Goal: Check status: Check status

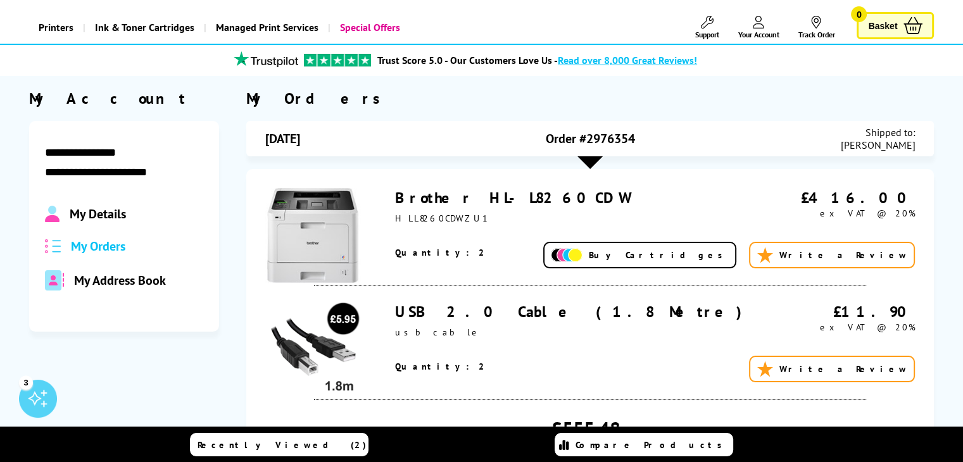
click at [490, 144] on div "Order #2976354" at bounding box center [590, 138] width 217 height 25
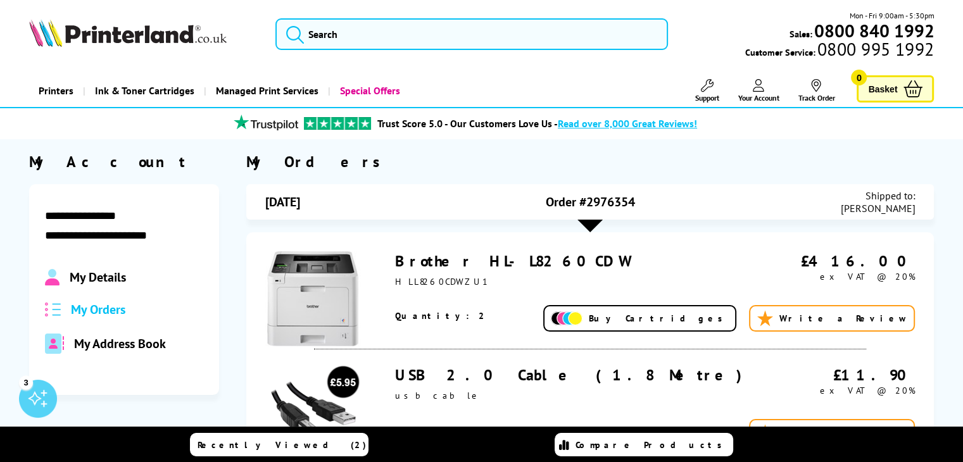
click at [429, 160] on div "My Orders" at bounding box center [590, 162] width 689 height 20
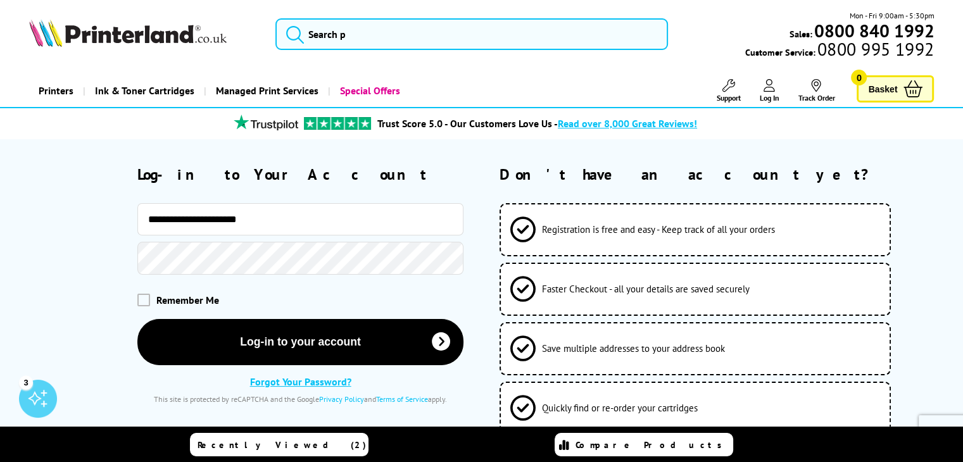
click at [137, 319] on button "Log-in to your account" at bounding box center [300, 342] width 326 height 46
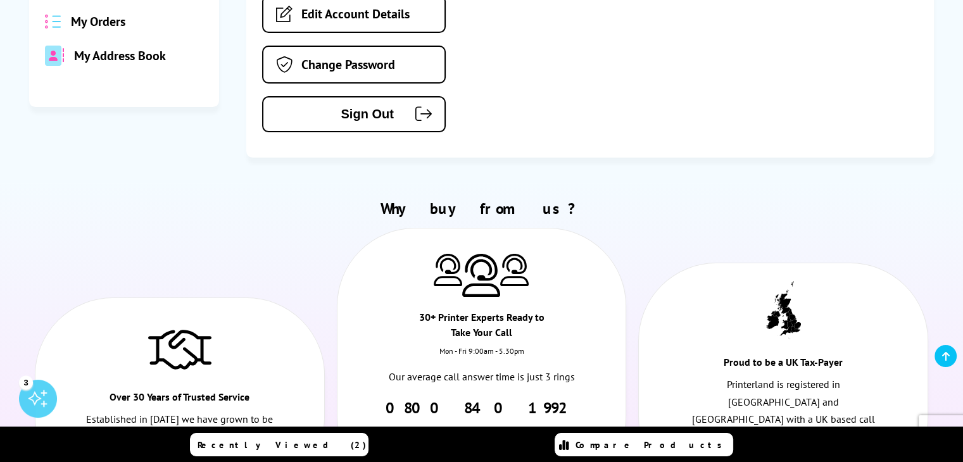
scroll to position [127, 0]
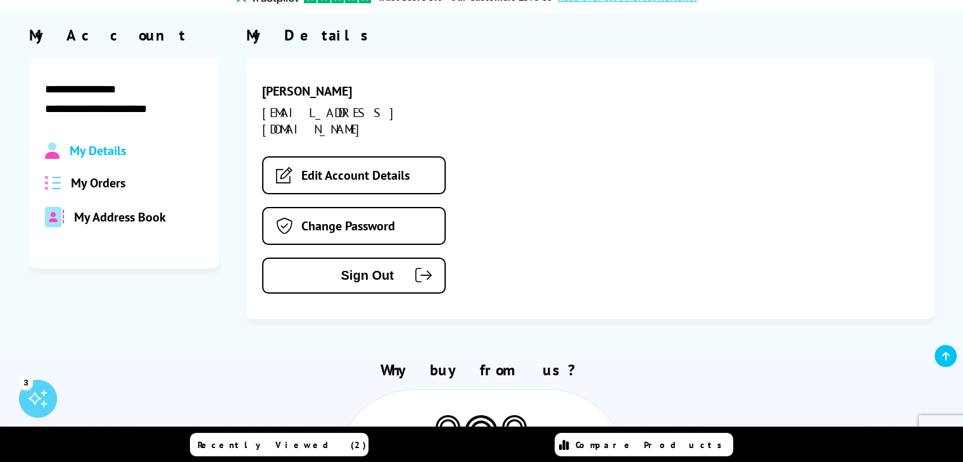
click at [91, 187] on span "My Orders" at bounding box center [98, 183] width 54 height 16
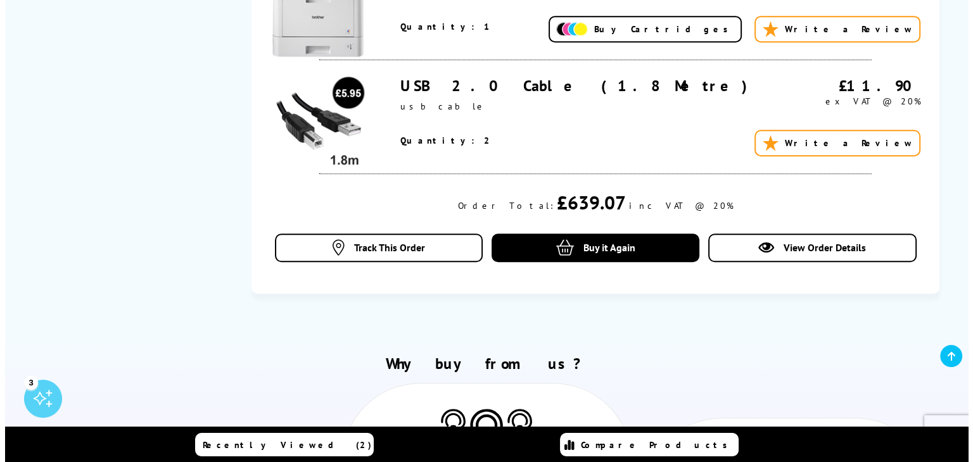
scroll to position [823, 0]
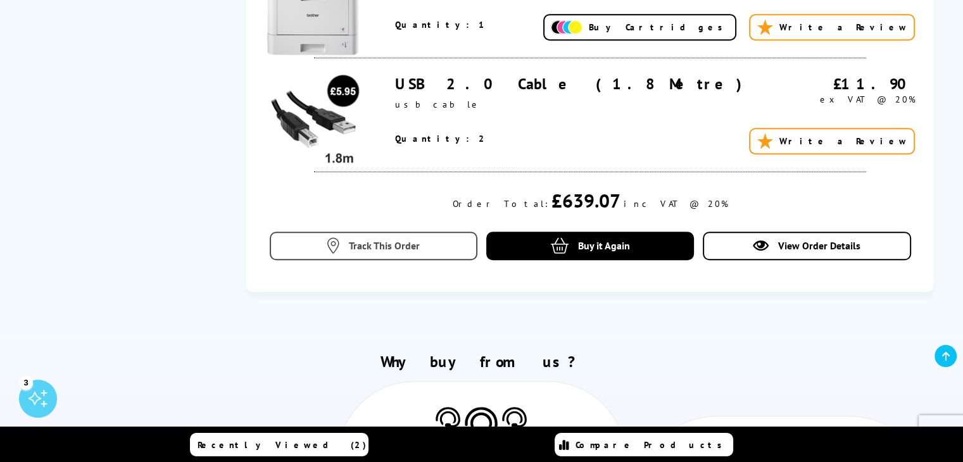
click at [414, 245] on span "Track This Order" at bounding box center [384, 245] width 71 height 13
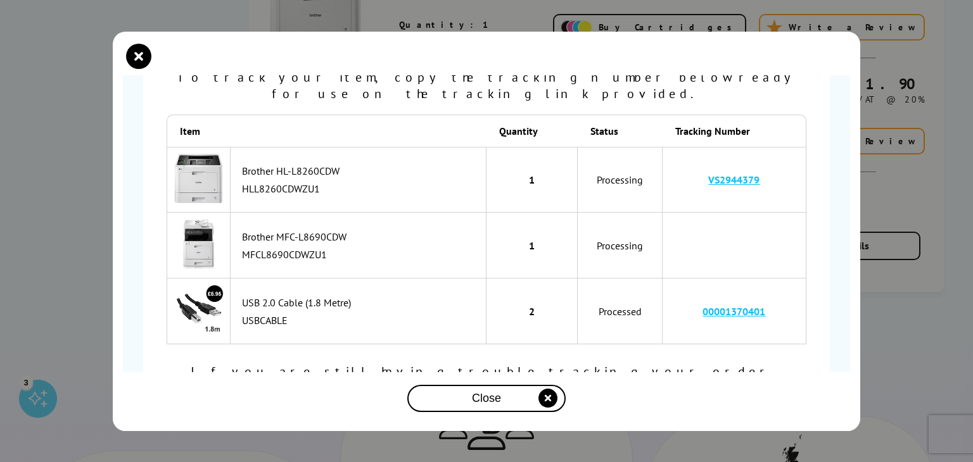
scroll to position [144, 0]
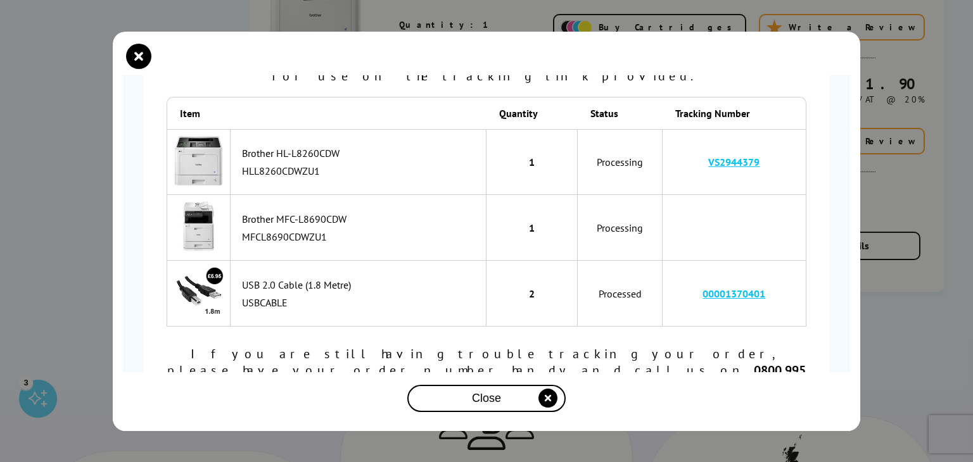
click at [938, 203] on div "Order Number SOA2975408 is… Processing To track your item, copy the tracking nu…" at bounding box center [486, 231] width 973 height 462
click at [963, 283] on div "Order Number SOA2975408 is… Processing To track your item, copy the tracking nu…" at bounding box center [486, 231] width 973 height 462
click at [899, 238] on div "Order Number SOA2975408 is… Processing To track your item, copy the tracking nu…" at bounding box center [486, 231] width 973 height 462
click at [129, 50] on icon "close modal" at bounding box center [138, 56] width 25 height 25
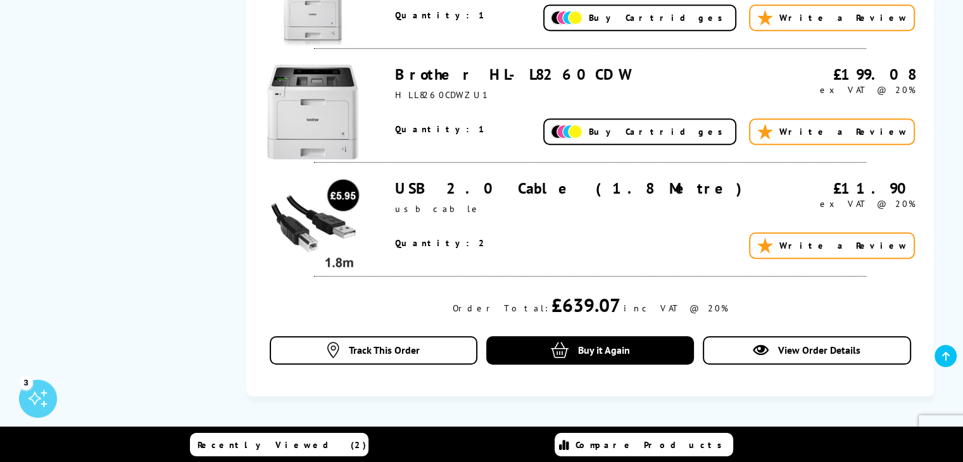
scroll to position [697, 0]
